Goal: Find specific page/section: Find specific page/section

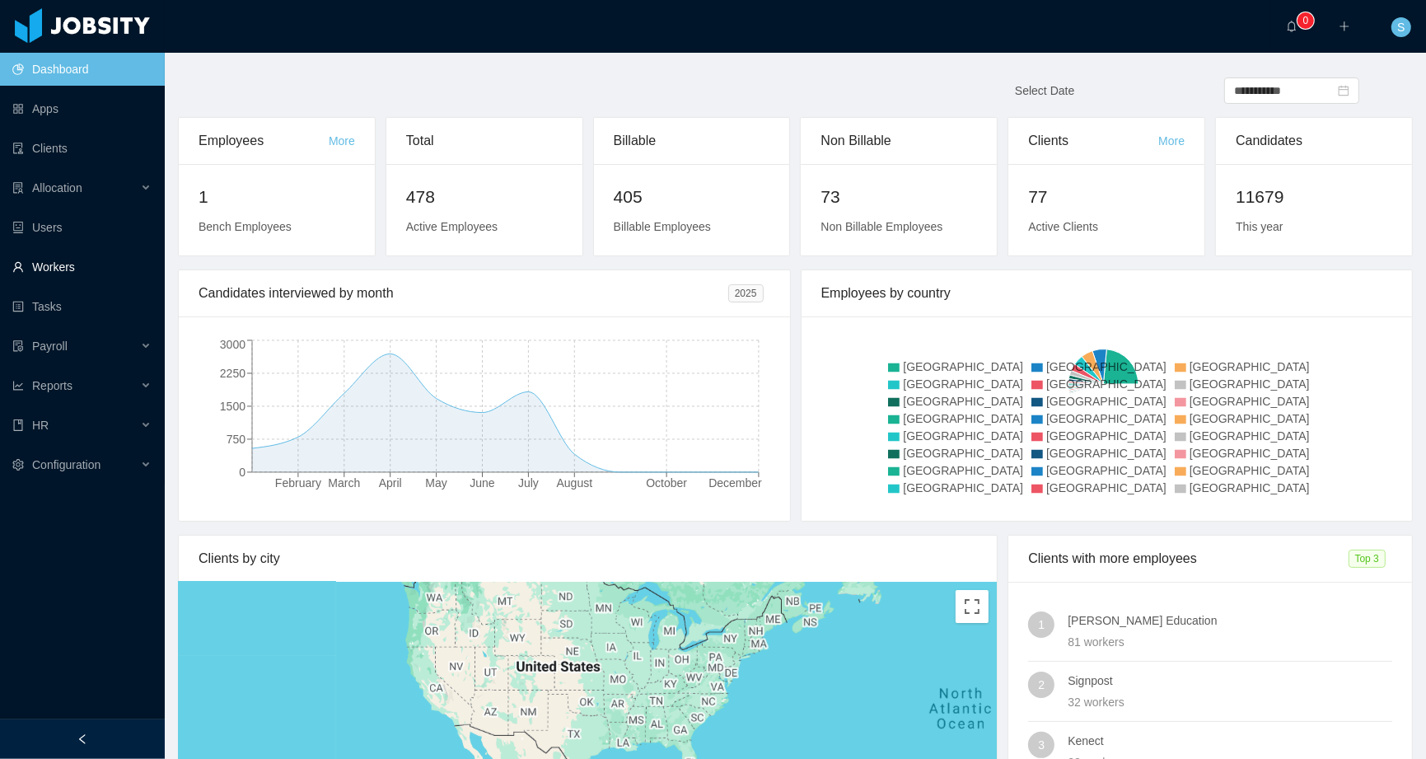
click at [52, 271] on link "Workers" at bounding box center [81, 266] width 139 height 33
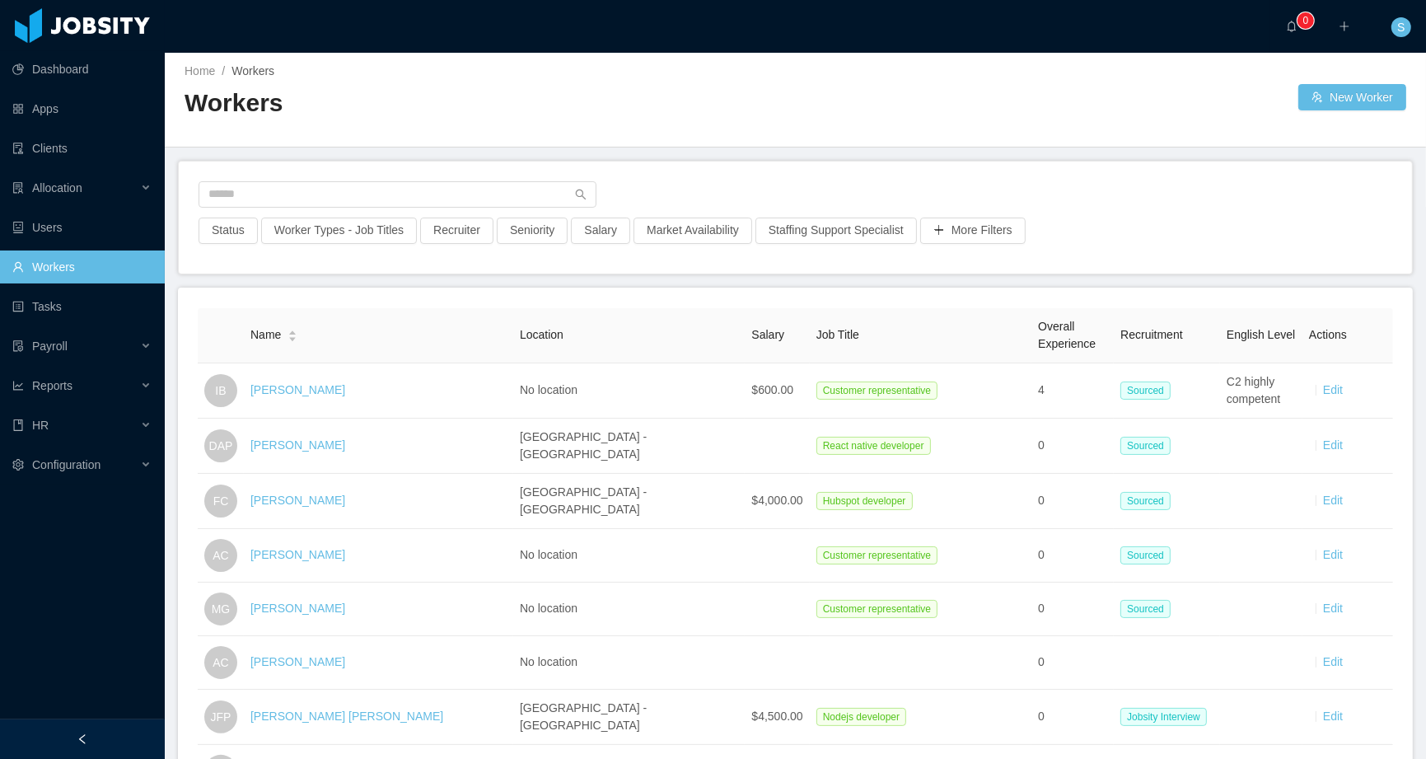
scroll to position [4, 0]
click at [345, 186] on input "text" at bounding box center [398, 193] width 398 height 26
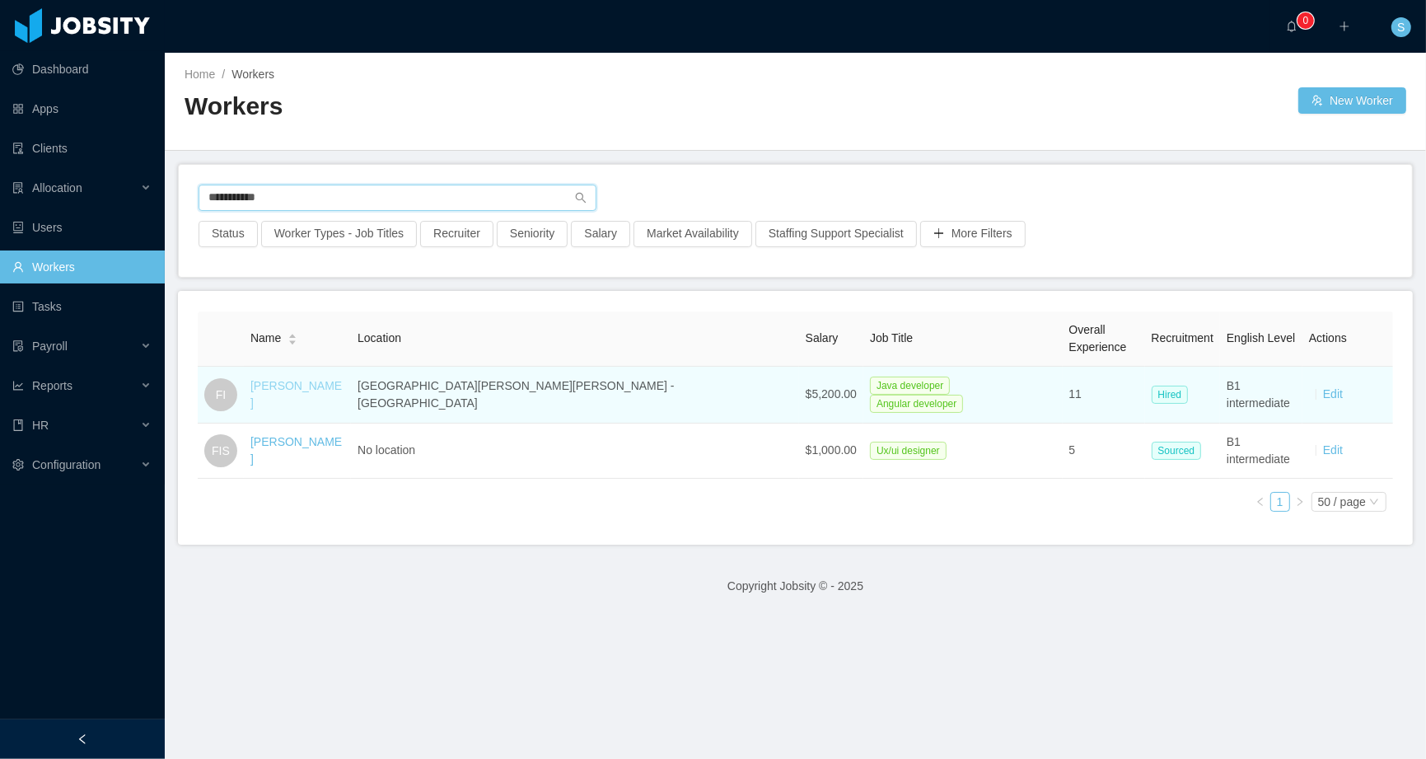
type input "**********"
click at [292, 397] on link "[PERSON_NAME]" at bounding box center [295, 394] width 91 height 30
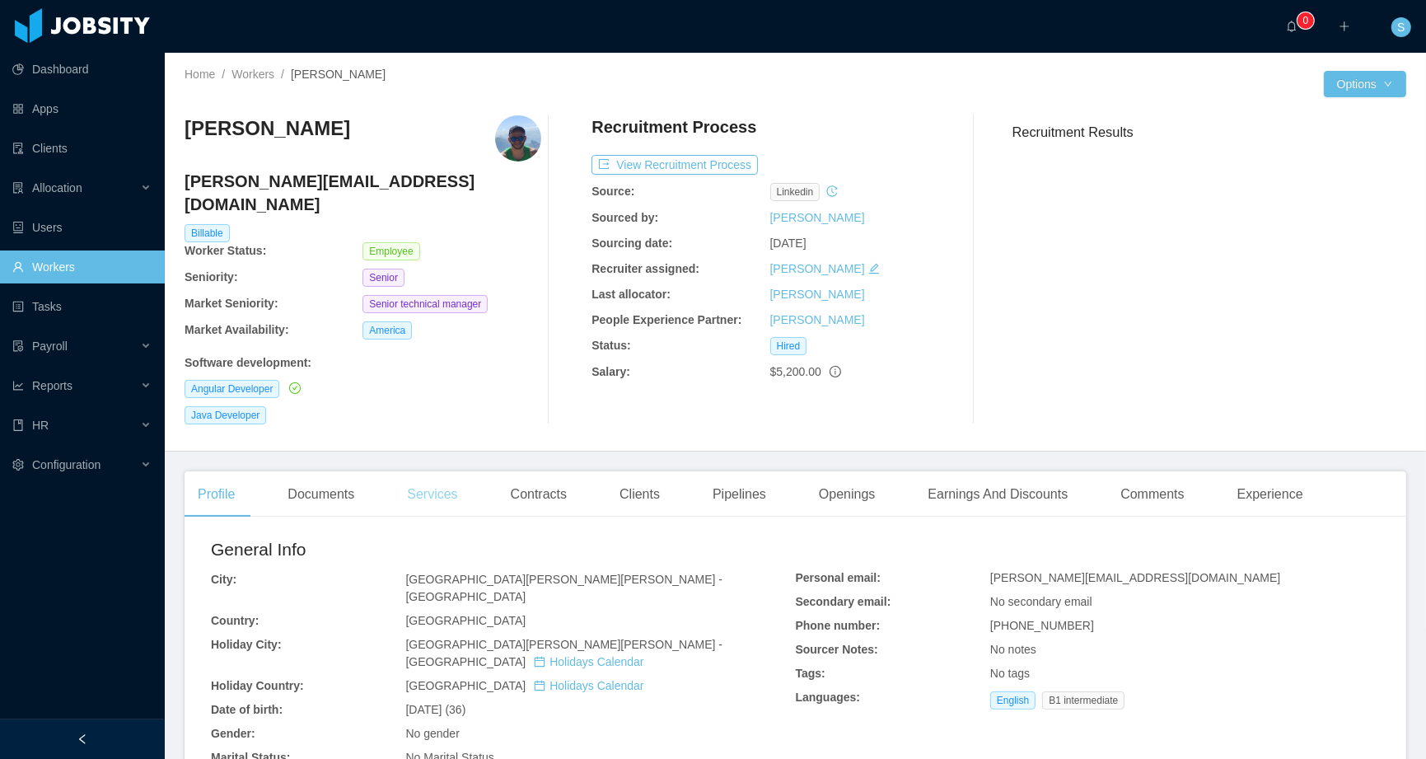
click at [442, 471] on div "Services" at bounding box center [432, 494] width 77 height 46
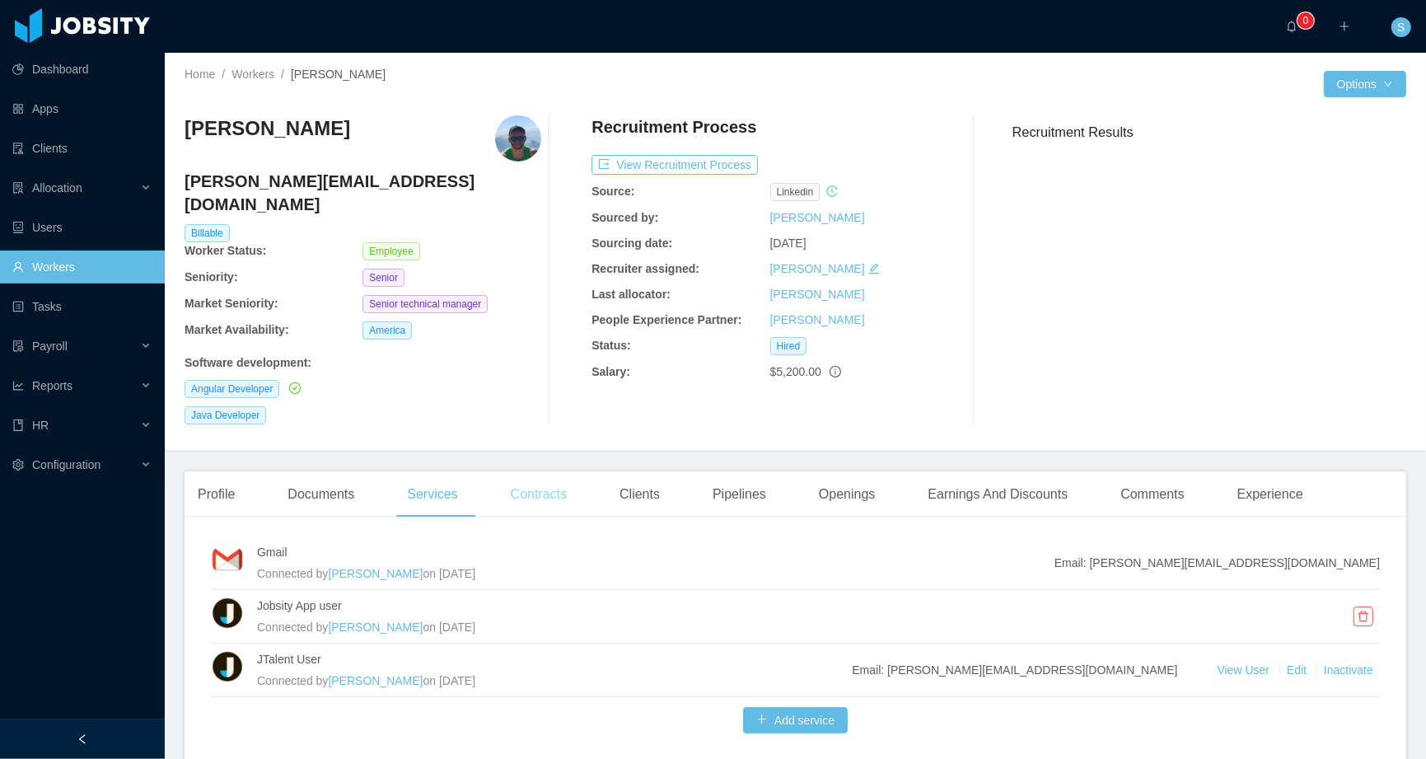
click at [541, 472] on div "Contracts" at bounding box center [539, 494] width 82 height 46
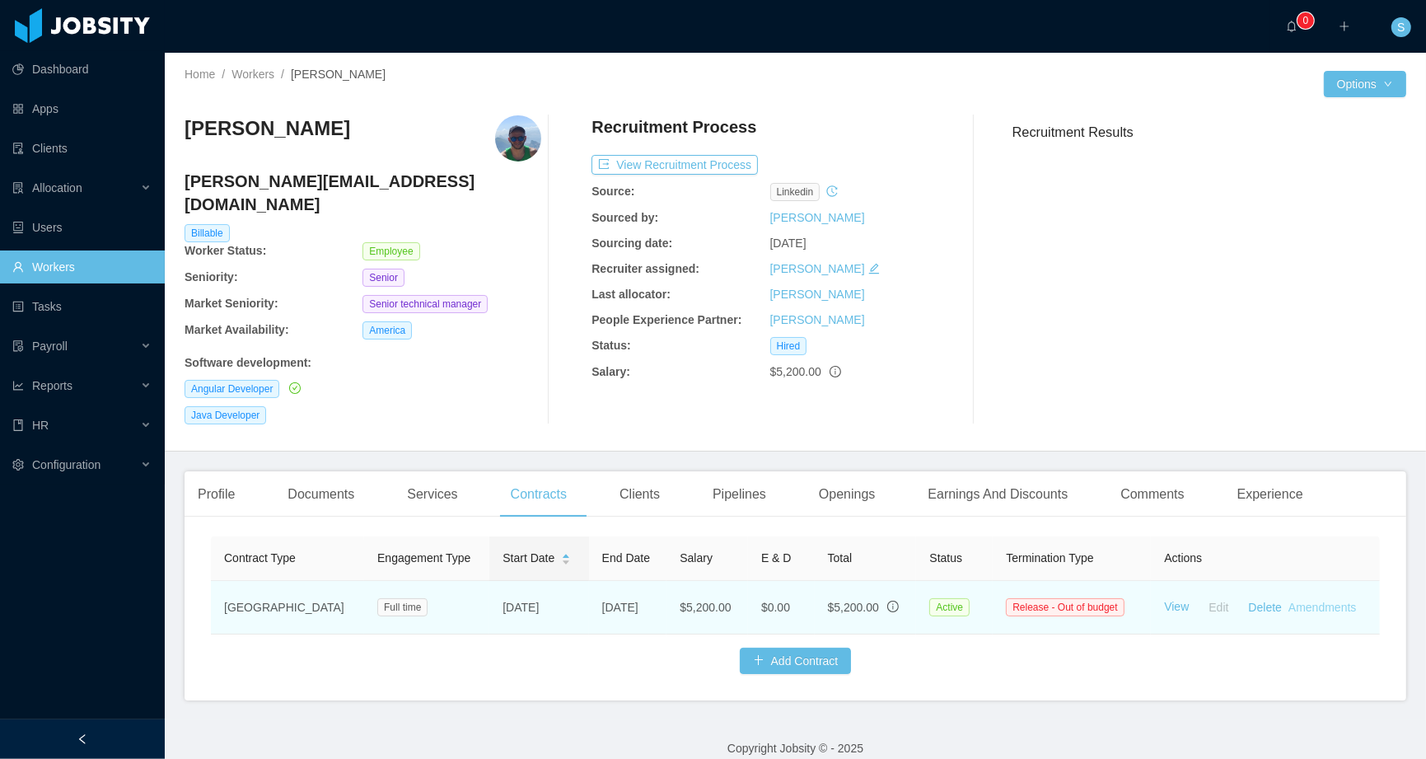
click at [1342, 601] on link "Amendments" at bounding box center [1323, 607] width 68 height 13
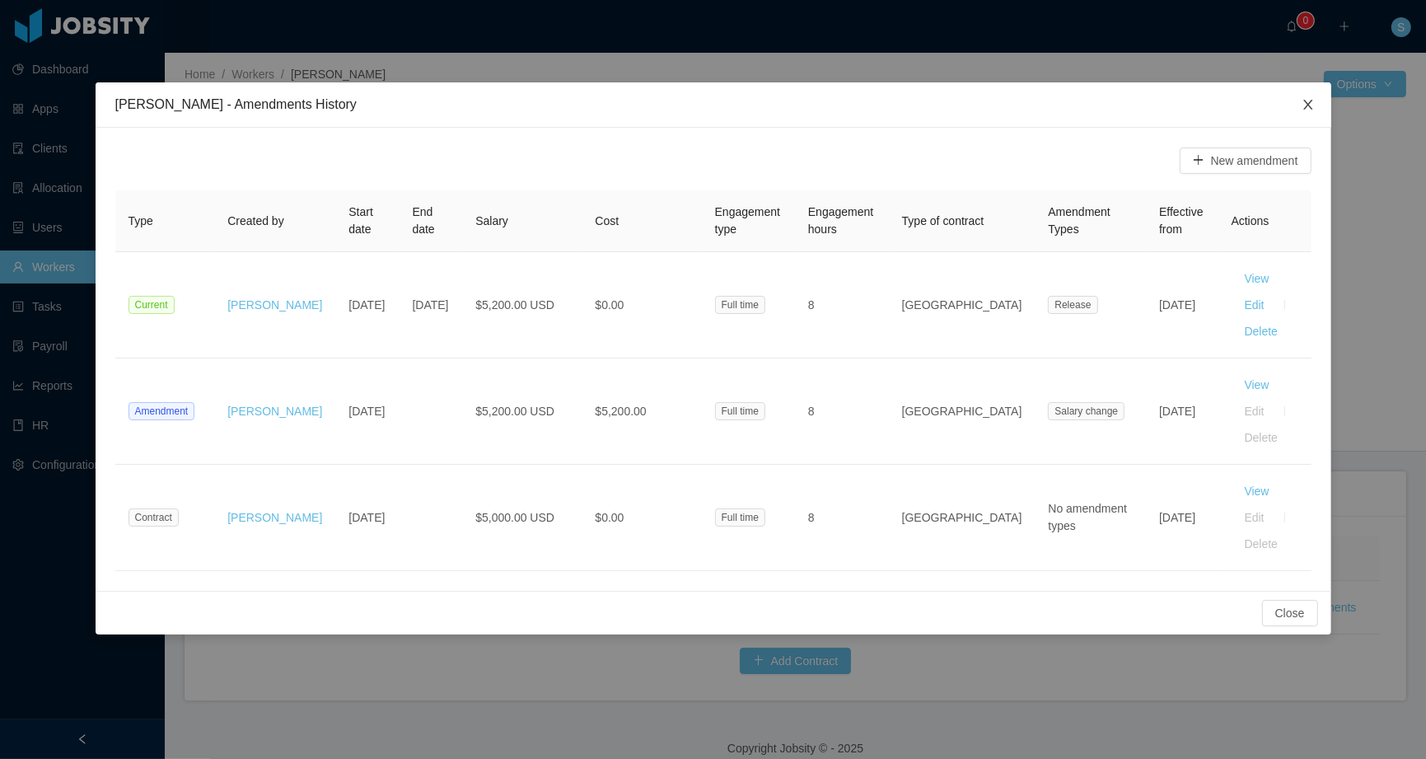
click at [1311, 97] on span "Close" at bounding box center [1308, 105] width 46 height 46
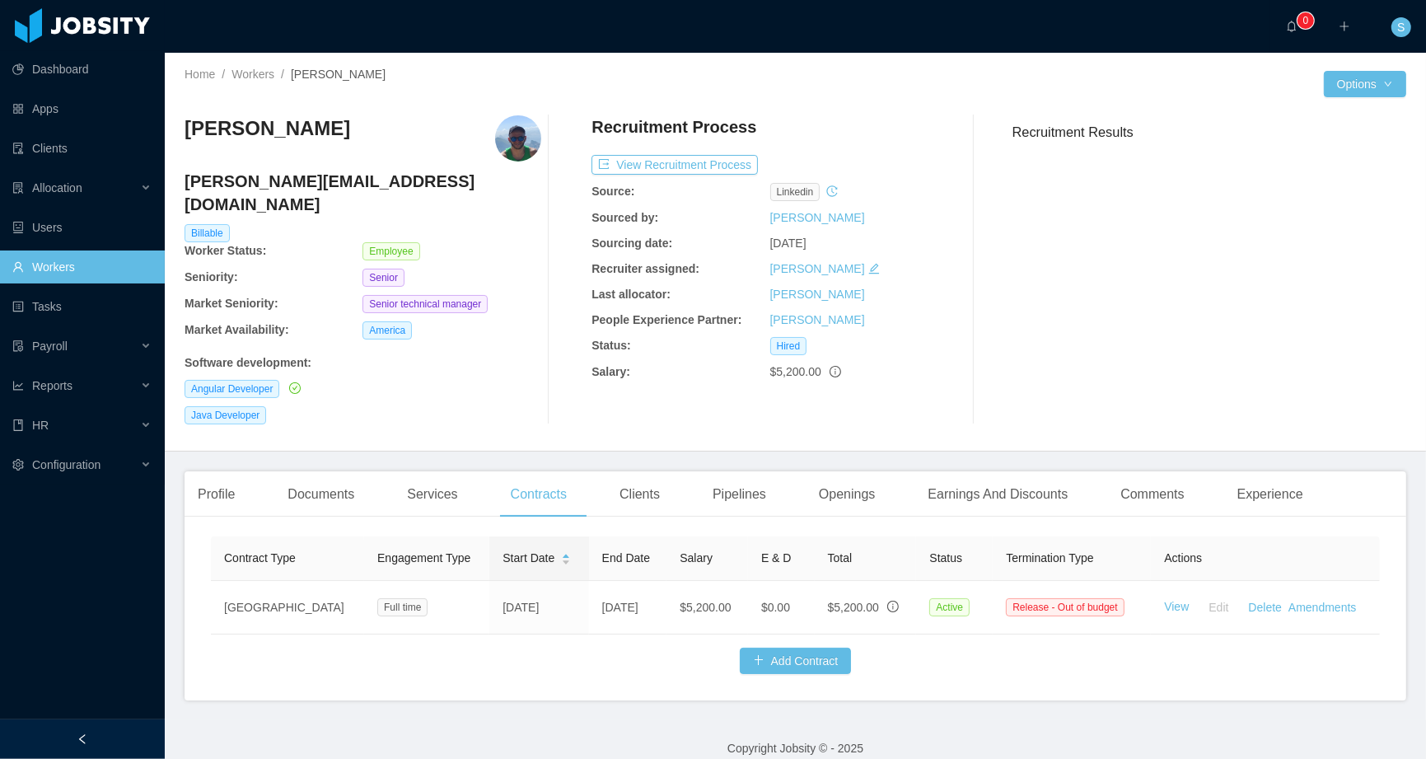
click at [836, 372] on icon "info-circle" at bounding box center [836, 372] width 12 height 12
